Goal: Task Accomplishment & Management: Complete application form

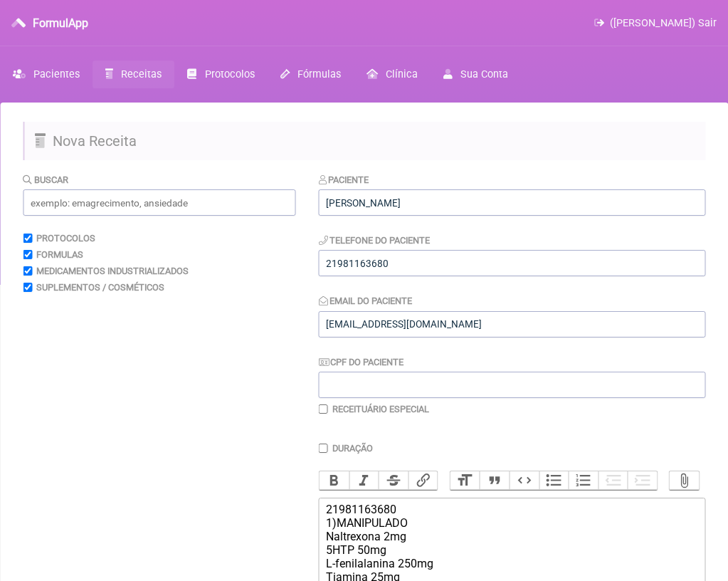
scroll to position [245, 0]
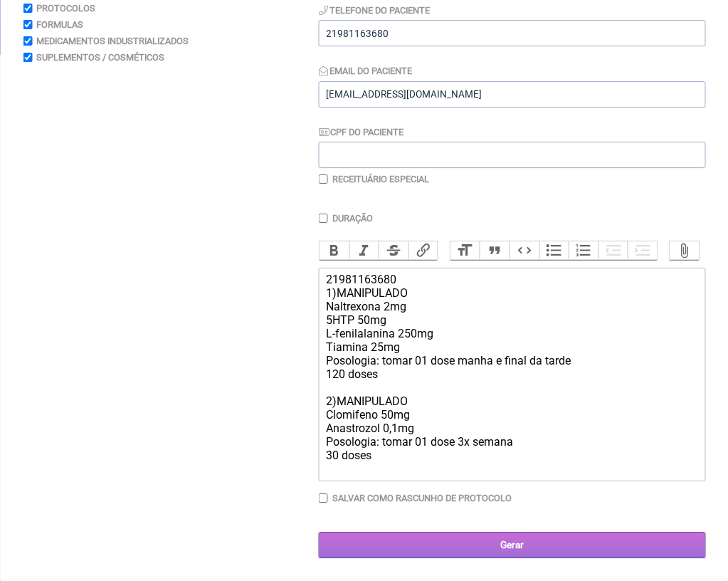
click at [517, 534] on input "Gerar" at bounding box center [512, 545] width 386 height 26
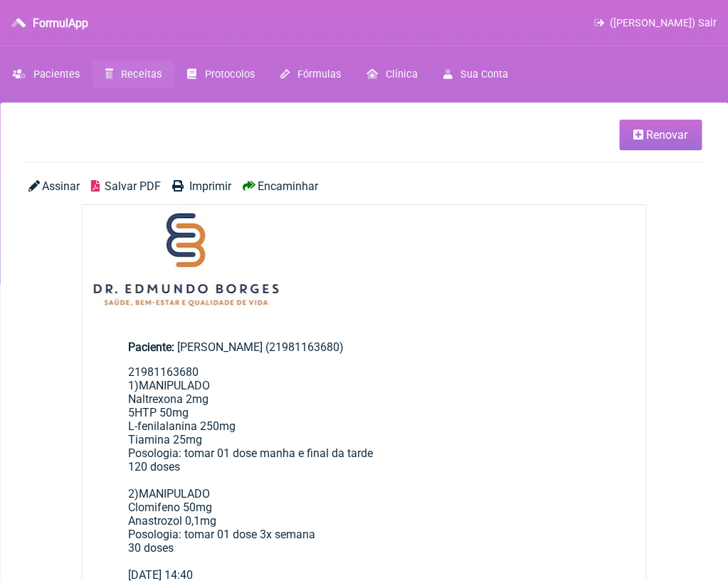
click at [151, 192] on span "Salvar PDF" at bounding box center [133, 186] width 56 height 14
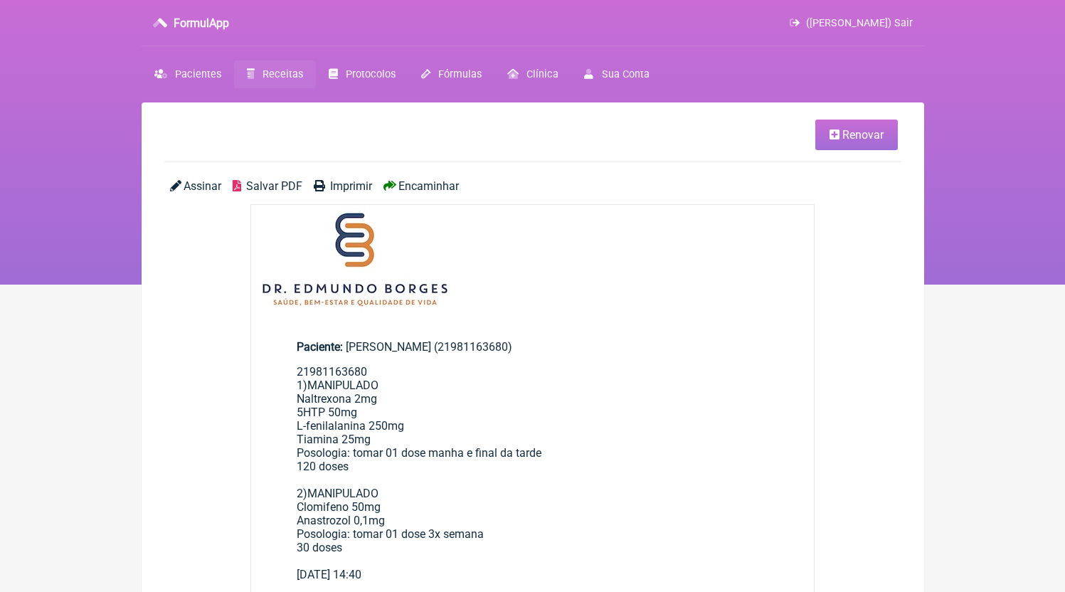
click at [290, 78] on span "Receitas" at bounding box center [283, 74] width 41 height 12
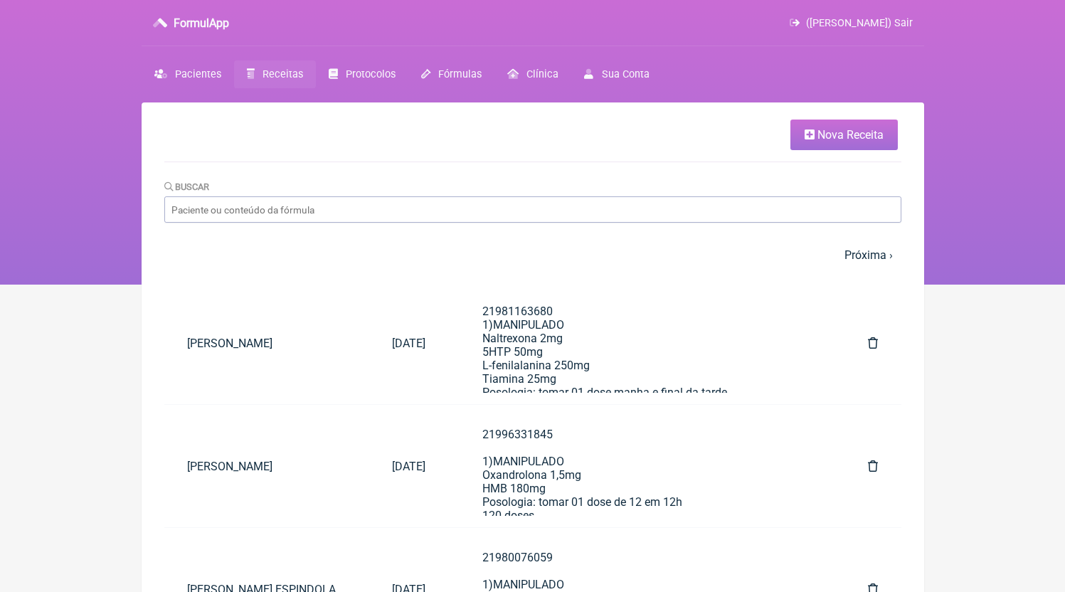
click at [727, 133] on span "Nova Receita" at bounding box center [851, 135] width 66 height 14
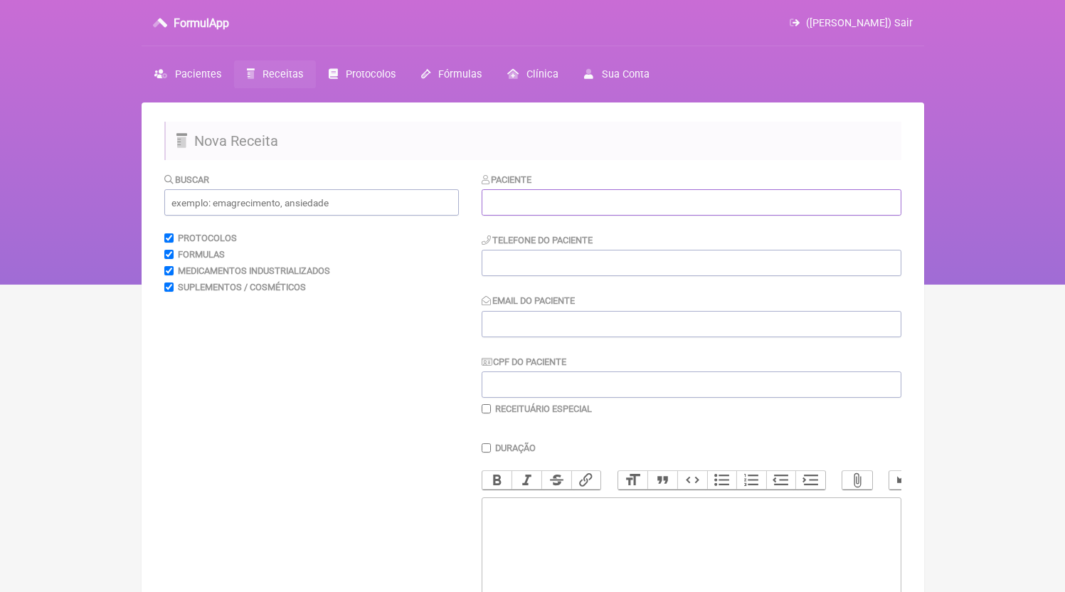
click at [545, 208] on input "text" at bounding box center [692, 202] width 420 height 26
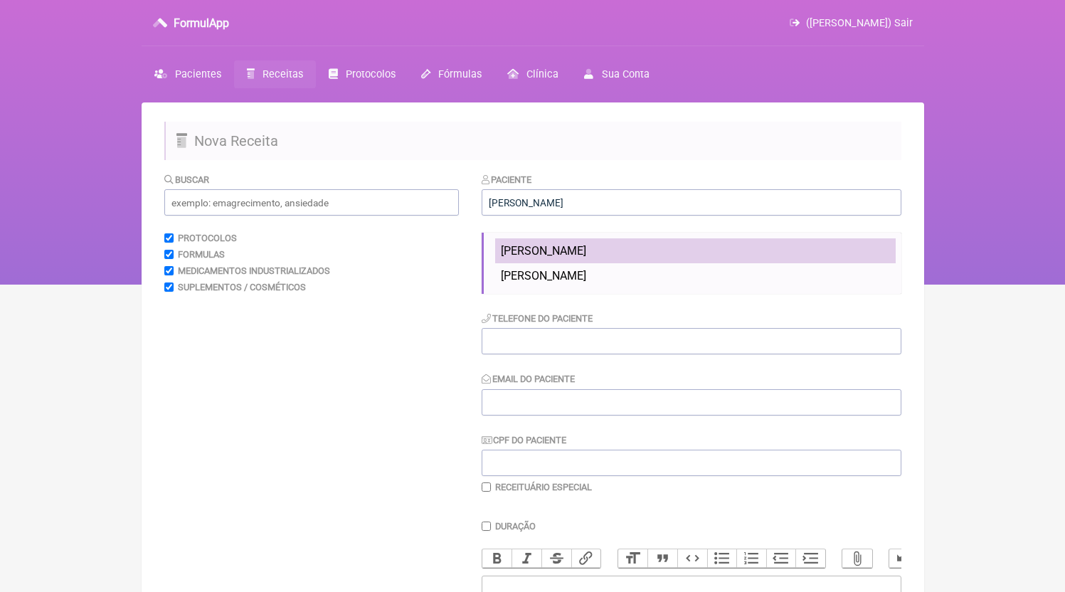
click at [581, 255] on span "[PERSON_NAME]" at bounding box center [543, 251] width 85 height 14
type input "[PERSON_NAME]"
type input "21966341344"
type input "[EMAIL_ADDRESS][DOMAIN_NAME]"
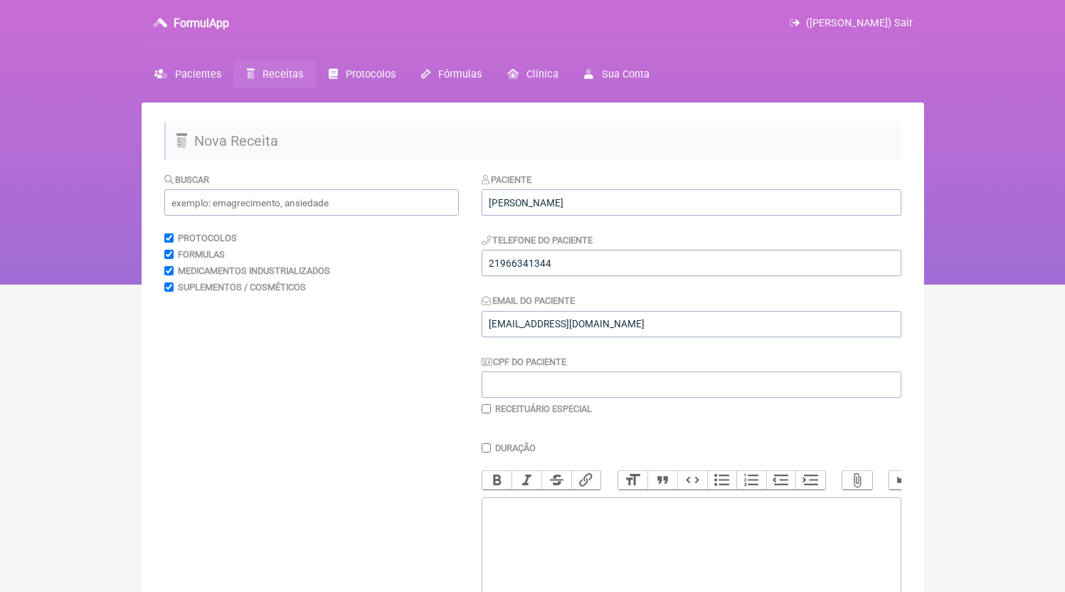
scroll to position [191, 0]
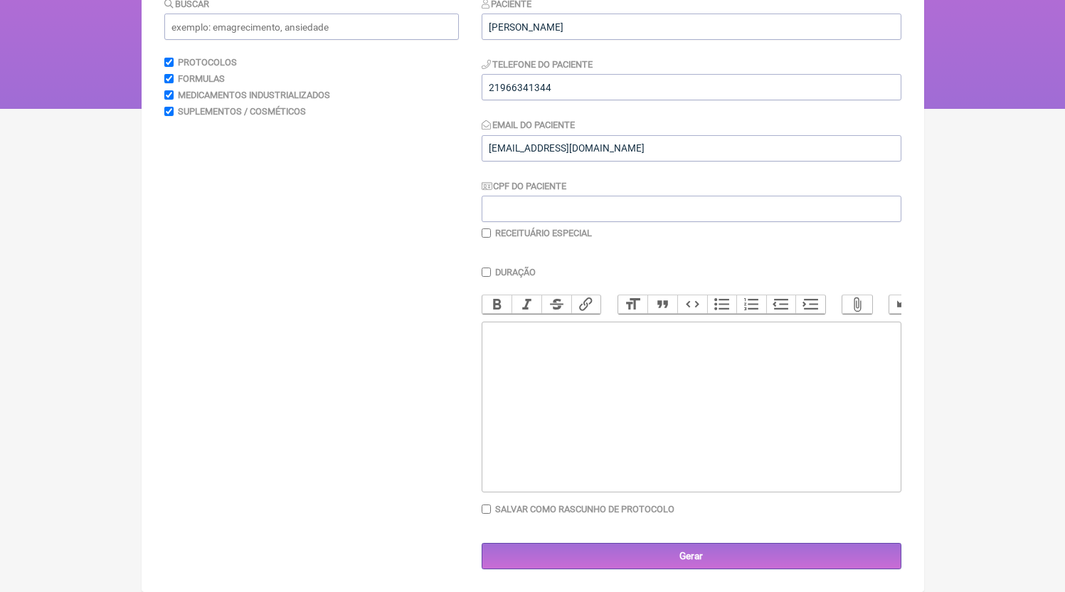
click at [564, 429] on trix-editor at bounding box center [692, 407] width 420 height 171
paste trix-editor "<div>21966341344<br>1)MANIPULADO<br>Rosuvastatina 2,5mg<br>Coenzima Q10 100mg<b…"
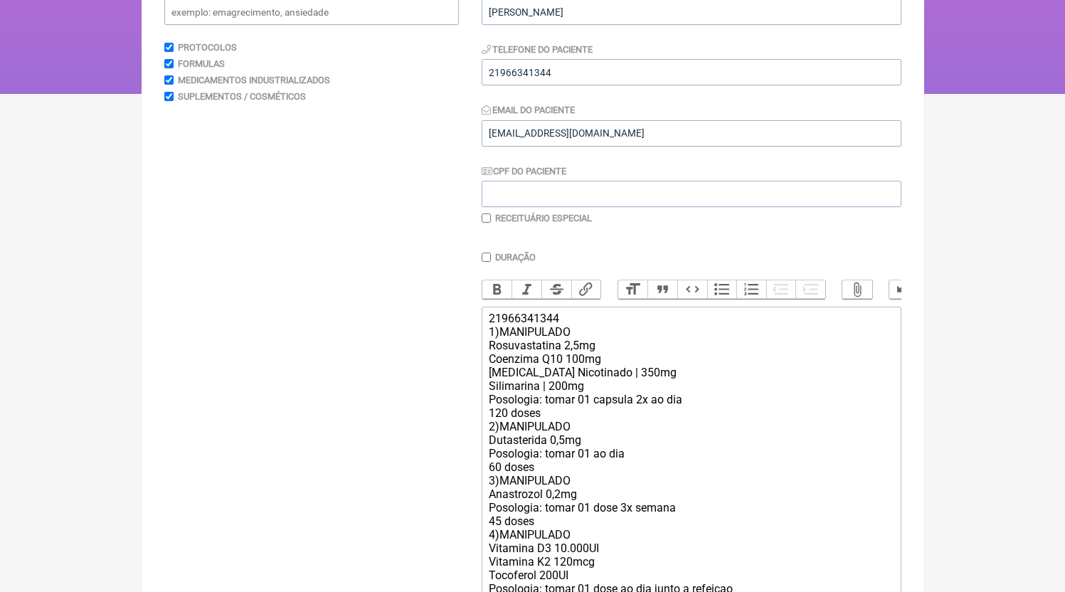
scroll to position [226, 0]
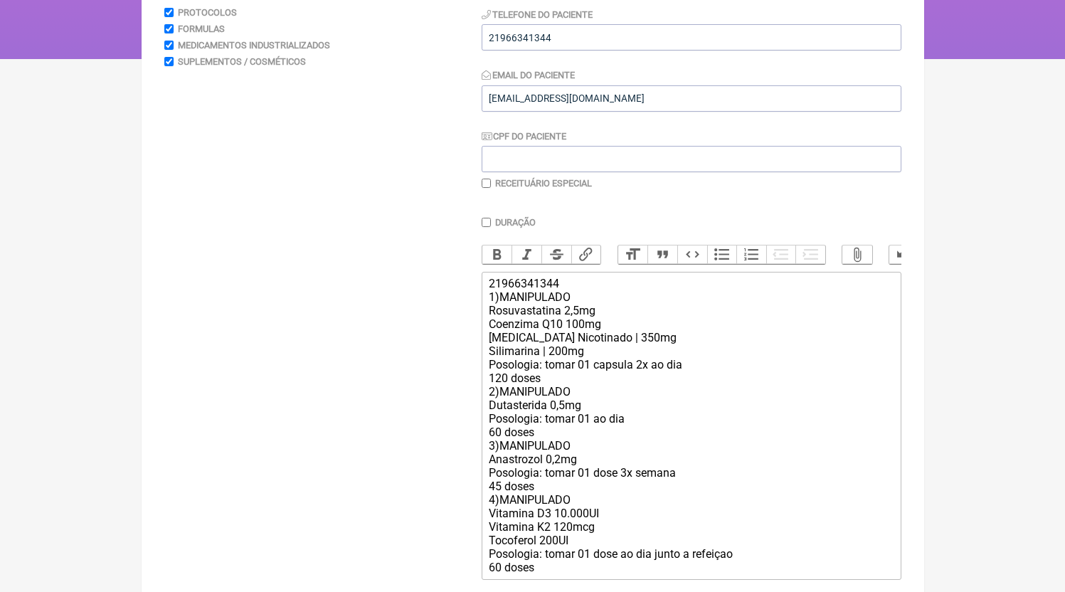
click at [559, 388] on div "21966341344 1)MANIPULADO Rosuvastatina 2,5mg Coenzima Q10 100mg [MEDICAL_DATA] …" at bounding box center [691, 425] width 404 height 297
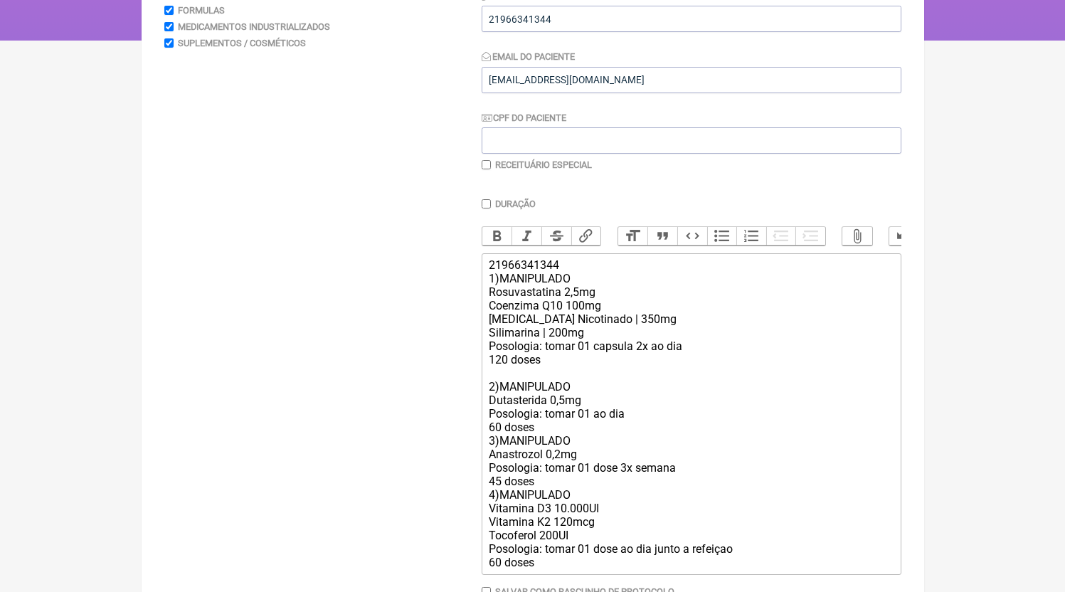
scroll to position [342, 0]
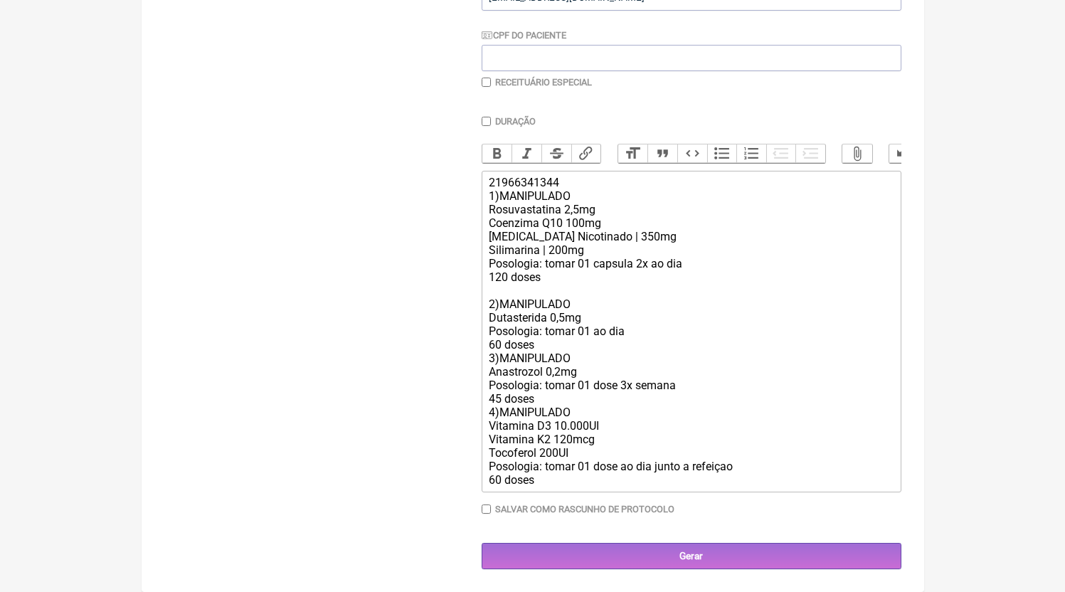
click at [556, 336] on div "21966341344 1)MANIPULADO Rosuvastatina 2,5mg Coenzima Q10 100mg [MEDICAL_DATA] …" at bounding box center [691, 331] width 404 height 311
click at [553, 352] on div "21966341344 1)MANIPULADO Rosuvastatina 2,5mg Coenzima Q10 100mg [MEDICAL_DATA] …" at bounding box center [691, 331] width 404 height 311
click at [553, 347] on div "21966341344 1)MANIPULADO Rosuvastatina 2,5mg Coenzima Q10 100mg [MEDICAL_DATA] …" at bounding box center [691, 331] width 404 height 311
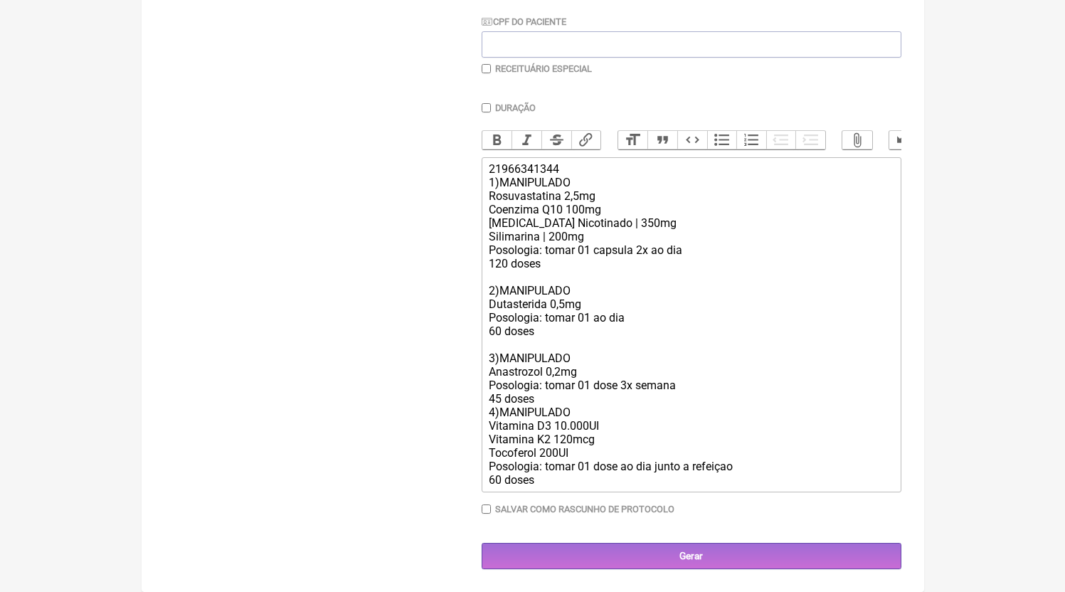
click at [547, 410] on div "21966341344 1)MANIPULADO Rosuvastatina 2,5mg Coenzima Q10 100mg [MEDICAL_DATA] …" at bounding box center [691, 324] width 404 height 324
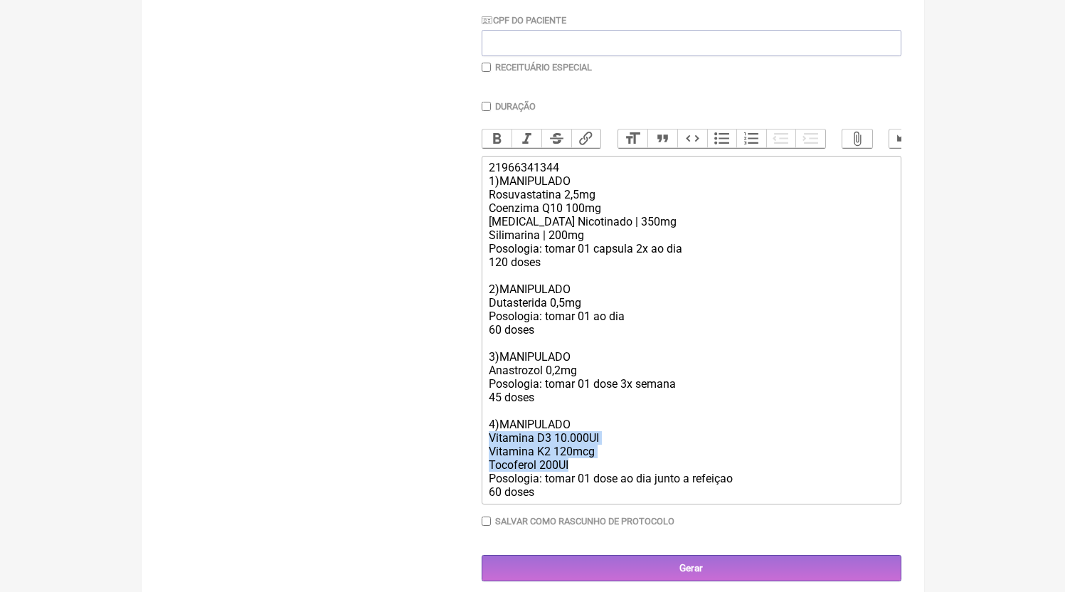
drag, startPoint x: 537, startPoint y: 468, endPoint x: 461, endPoint y: 448, distance: 78.7
click at [461, 448] on form "Buscar Protocolos Formulas Medicamentos Industrializados Suplementos / Cosmétic…" at bounding box center [532, 206] width 737 height 751
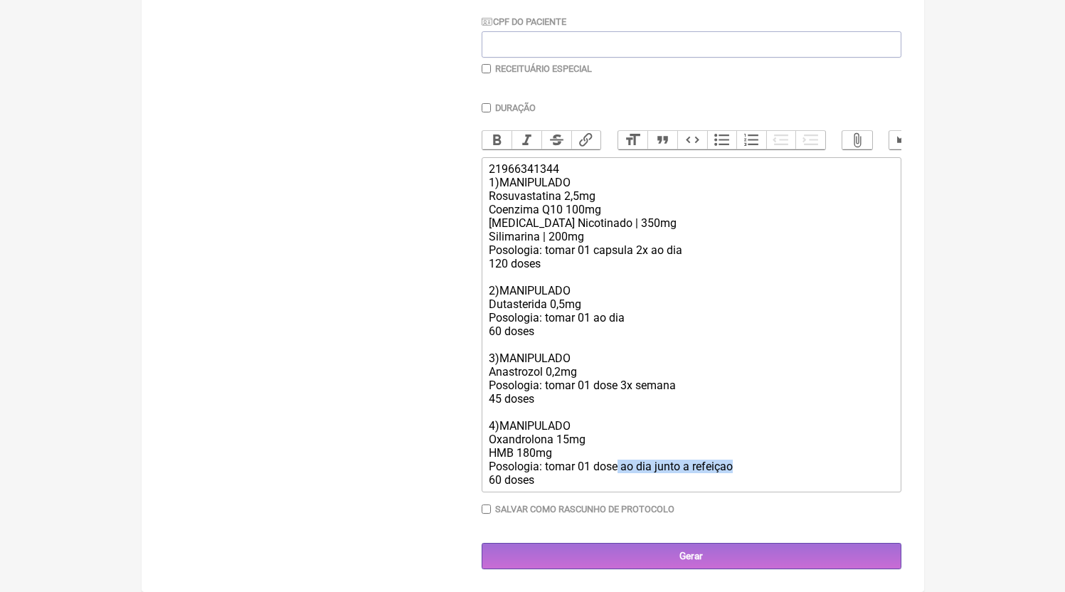
drag, startPoint x: 697, startPoint y: 480, endPoint x: 845, endPoint y: 480, distance: 148.0
click at [727, 480] on div "21966341344 1)MANIPULADO Rosuvastatina 2,5mg Coenzima Q10 100mg [MEDICAL_DATA] …" at bounding box center [691, 324] width 404 height 324
type trix-editor "<div>21966341344<br>1)MANIPULADO<br>Rosuvastatina 2,5mg<br>Coenzima Q10 100mg<b…"
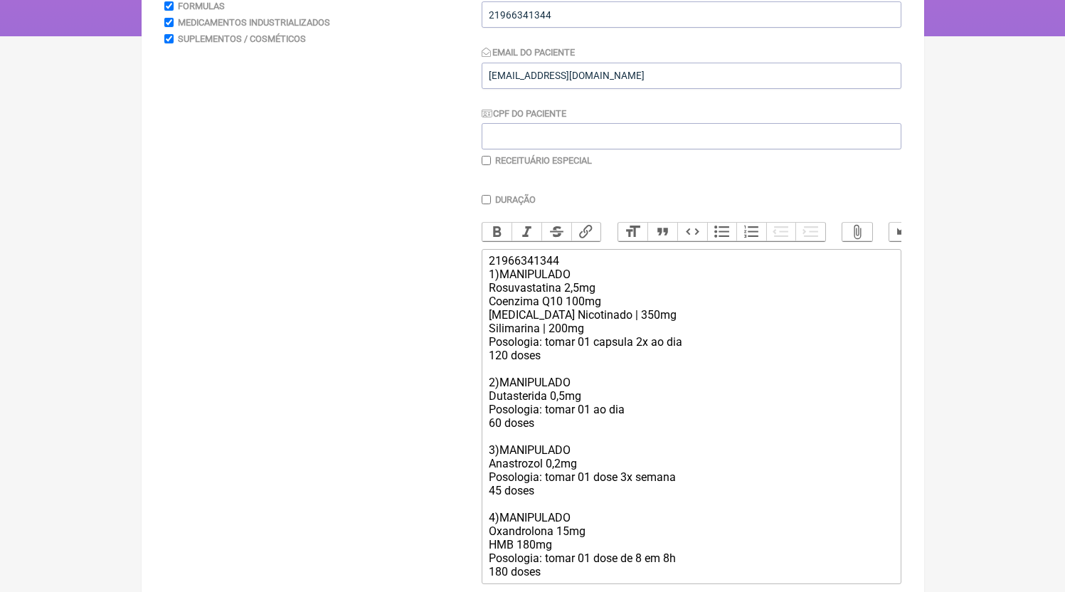
scroll to position [355, 0]
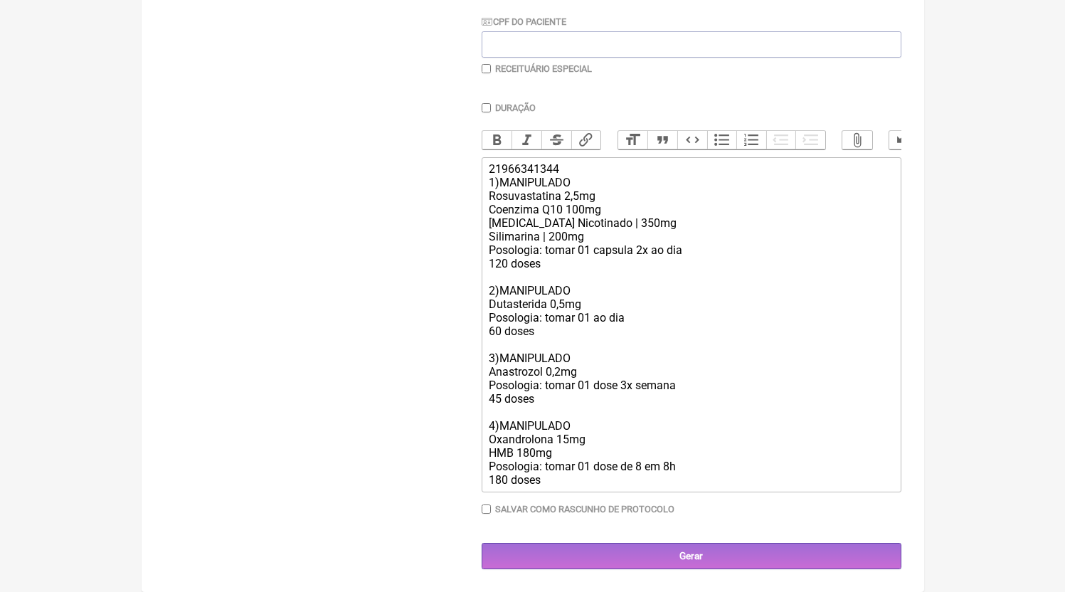
click at [688, 571] on main "Nova Receita [GEOGRAPHIC_DATA] Protocolos Formulas Medicamentos Industrializado…" at bounding box center [533, 177] width 783 height 830
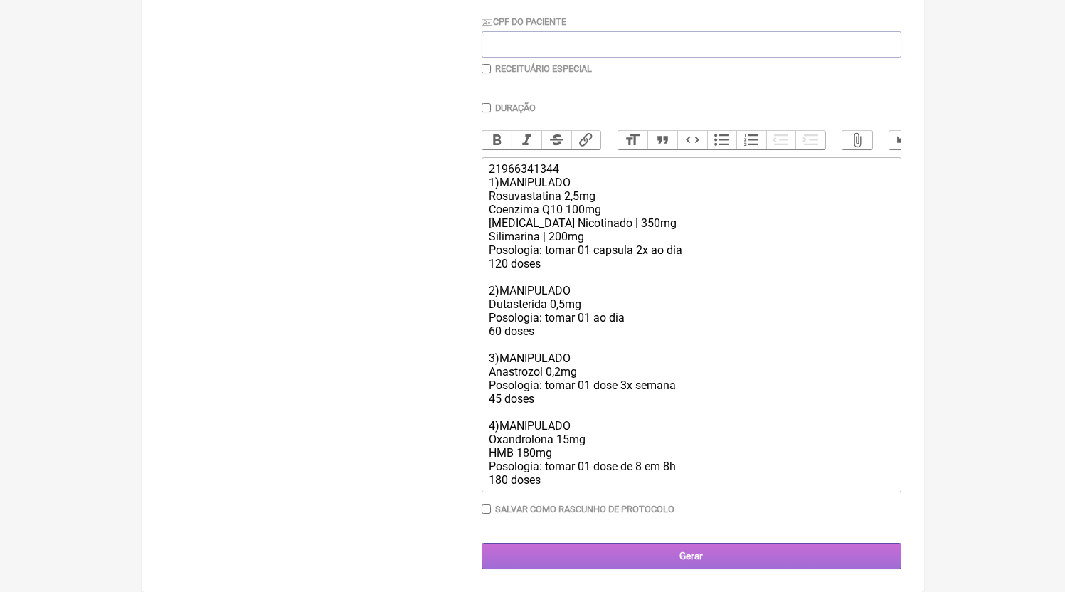
click at [665, 550] on input "Gerar" at bounding box center [692, 556] width 420 height 26
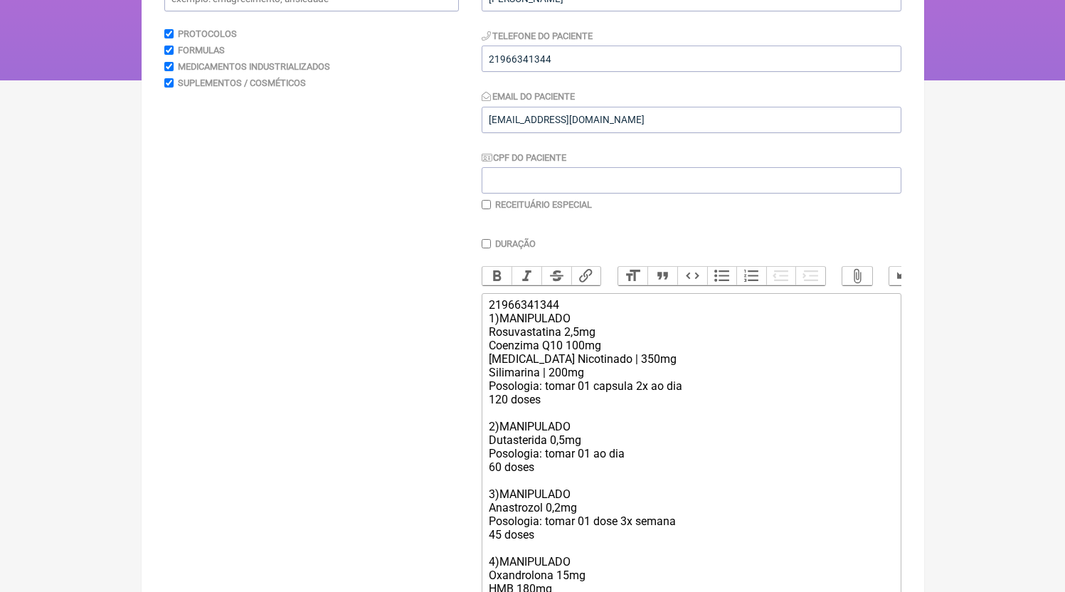
scroll to position [0, 0]
